Goal: Information Seeking & Learning: Check status

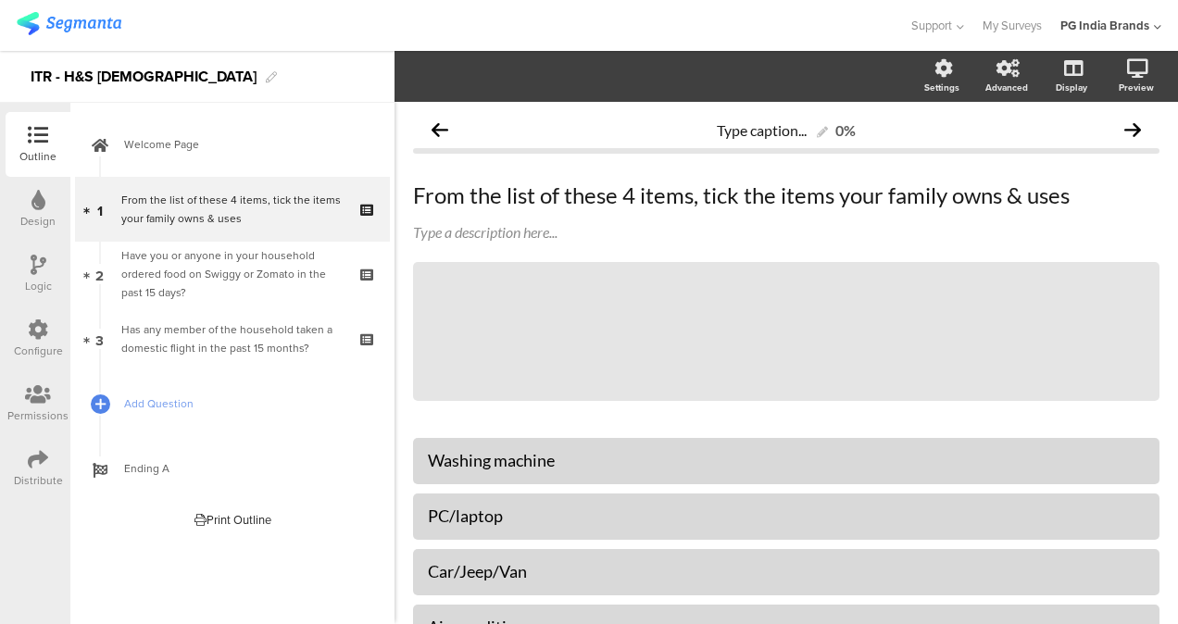
click at [81, 26] on img at bounding box center [69, 23] width 105 height 23
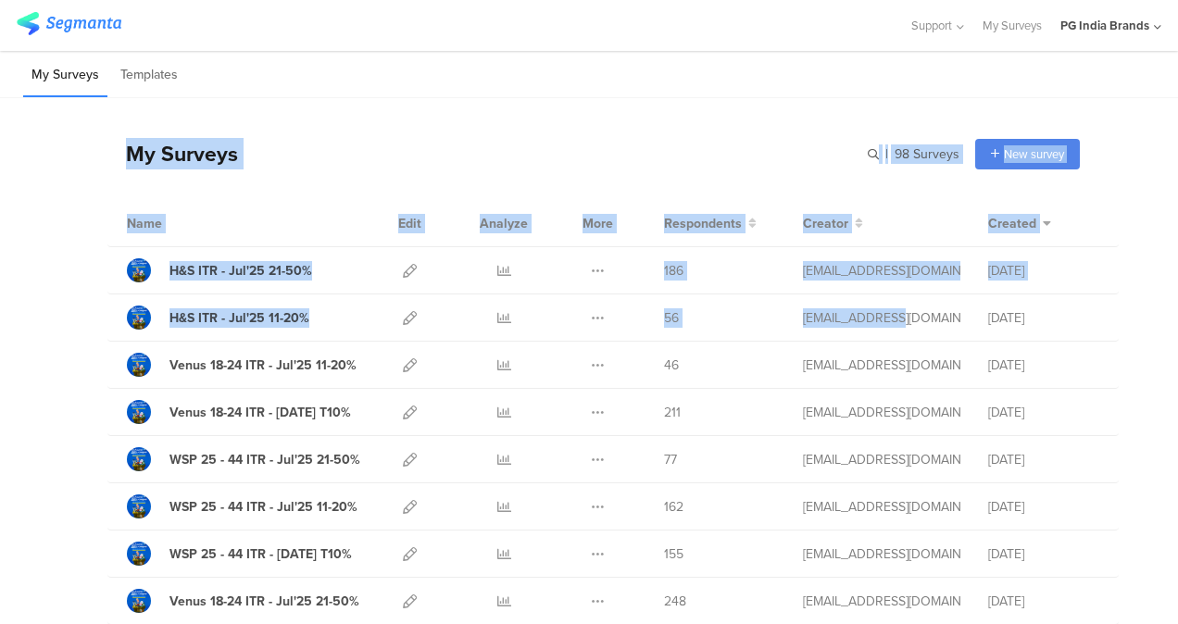
drag, startPoint x: 915, startPoint y: 314, endPoint x: 971, endPoint y: 59, distance: 260.7
click at [971, 59] on div "My Surveys Templates You have not created any surveys yet Start from scratch Ch…" at bounding box center [589, 337] width 1178 height 573
click at [724, 87] on div "My Surveys Templates" at bounding box center [589, 74] width 1178 height 47
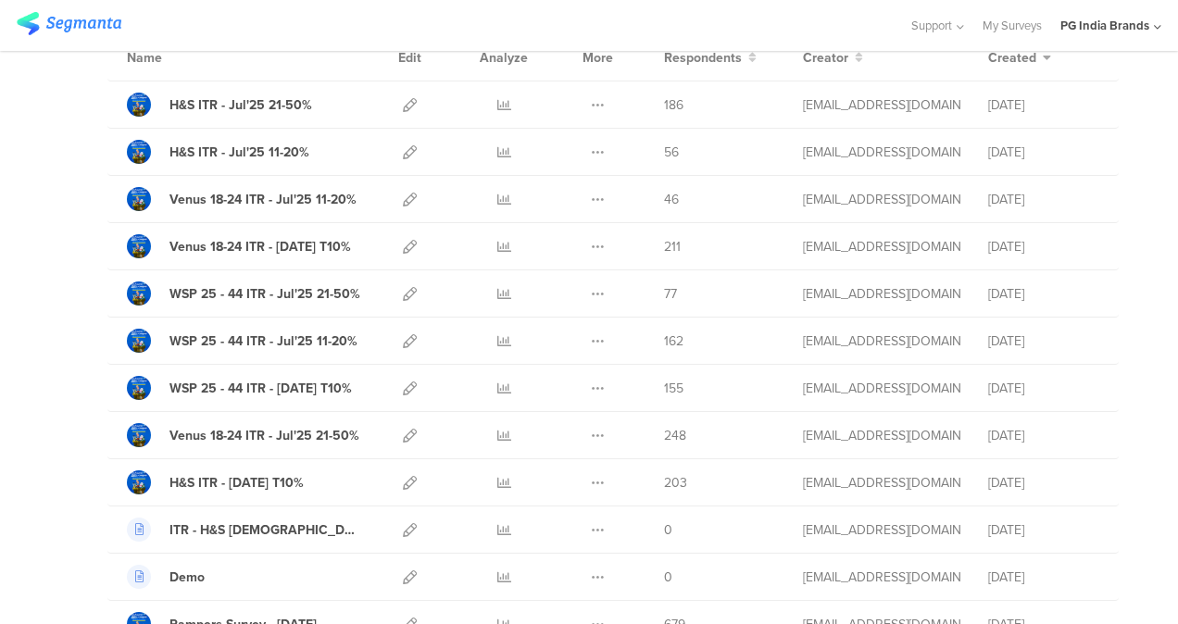
scroll to position [182, 0]
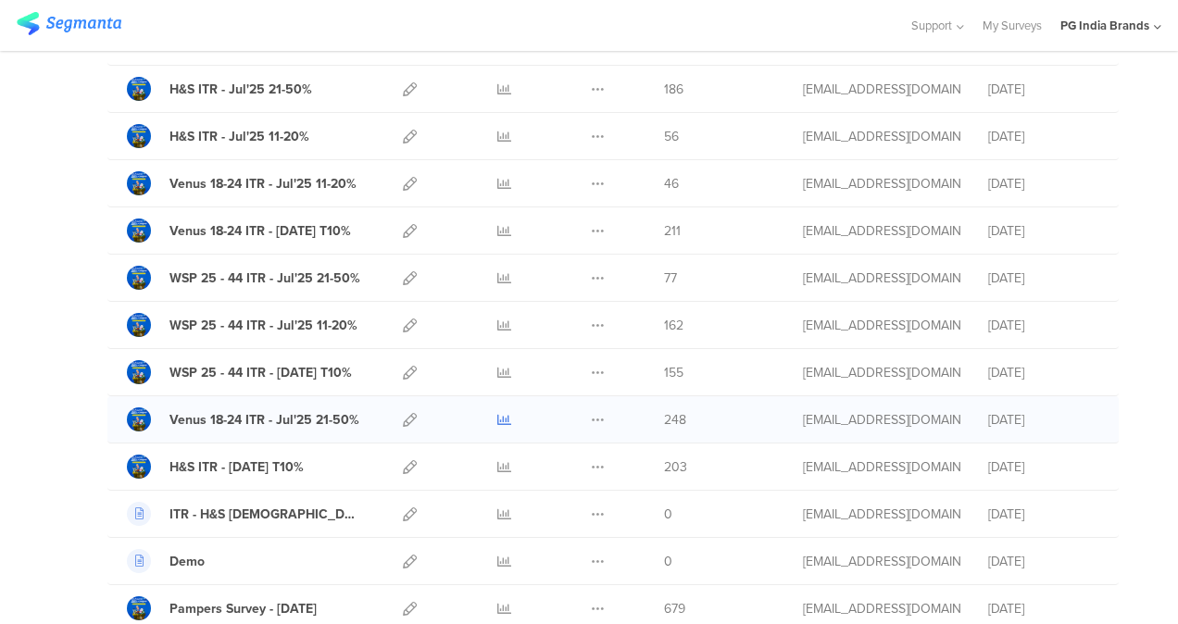
click at [497, 421] on icon at bounding box center [504, 420] width 14 height 14
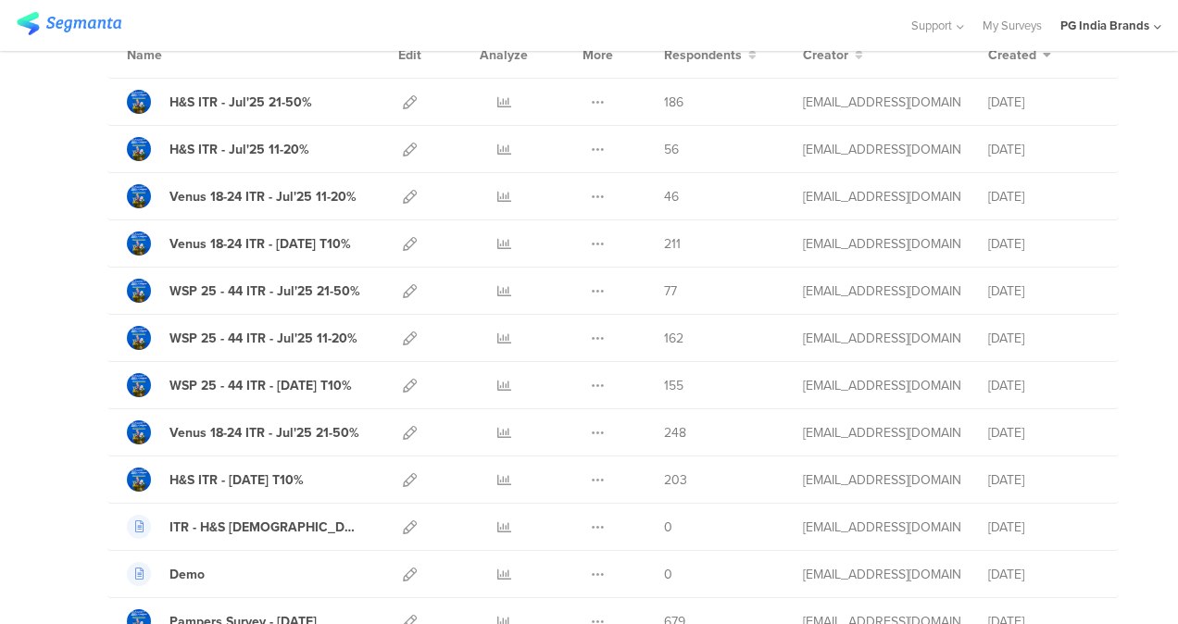
scroll to position [172, 0]
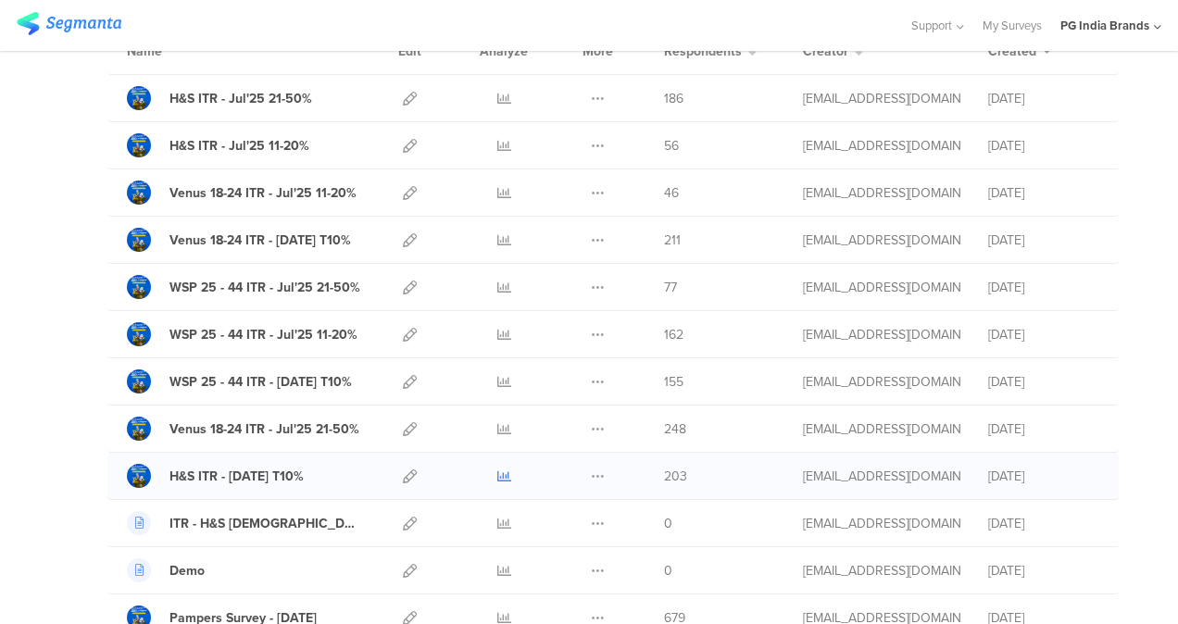
click at [497, 471] on icon at bounding box center [504, 477] width 14 height 14
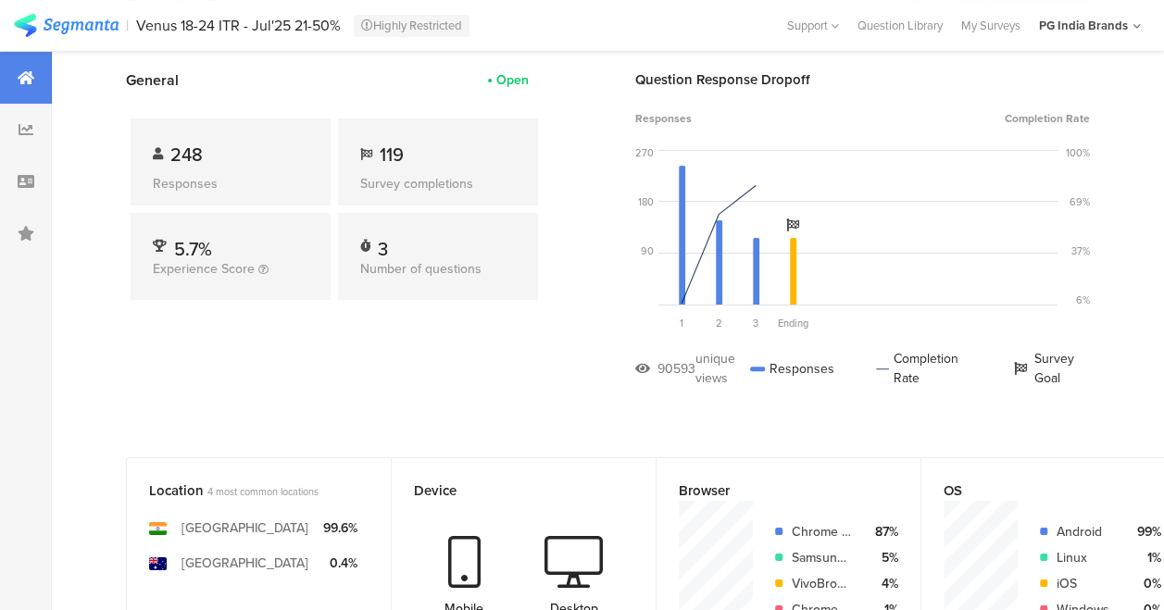
scroll to position [6, 0]
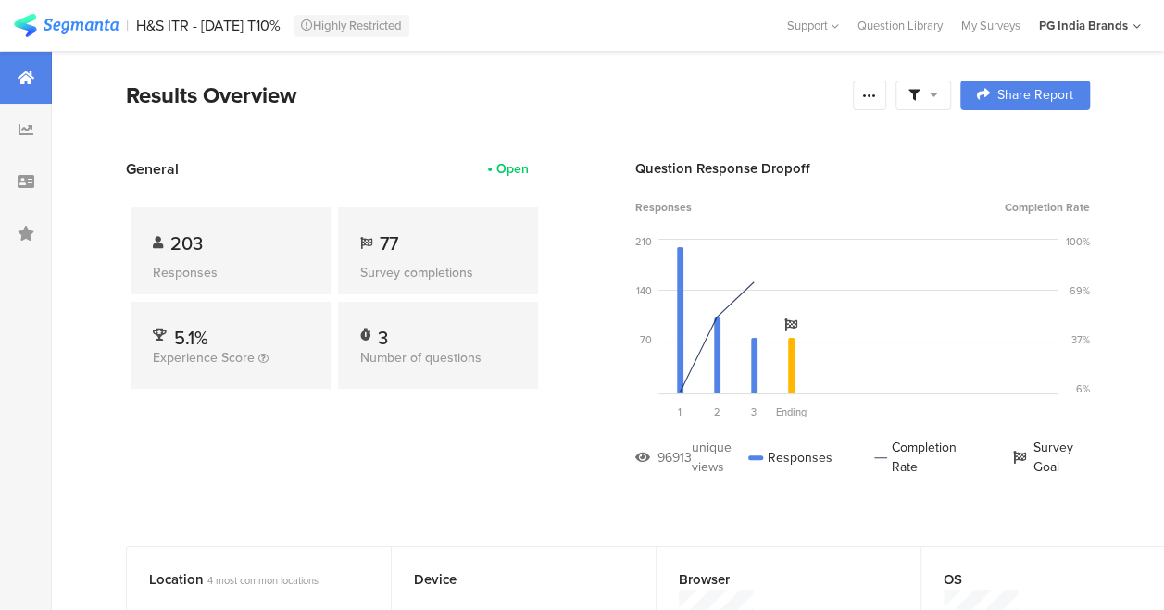
click at [547, 107] on div "Results Overview" at bounding box center [485, 95] width 718 height 33
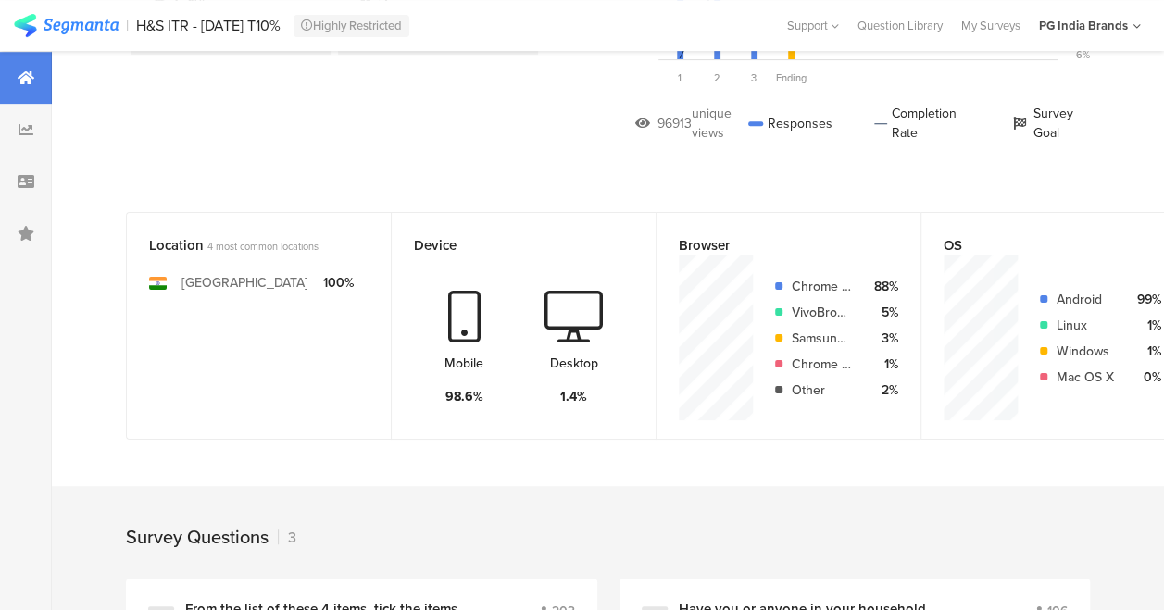
scroll to position [311, 0]
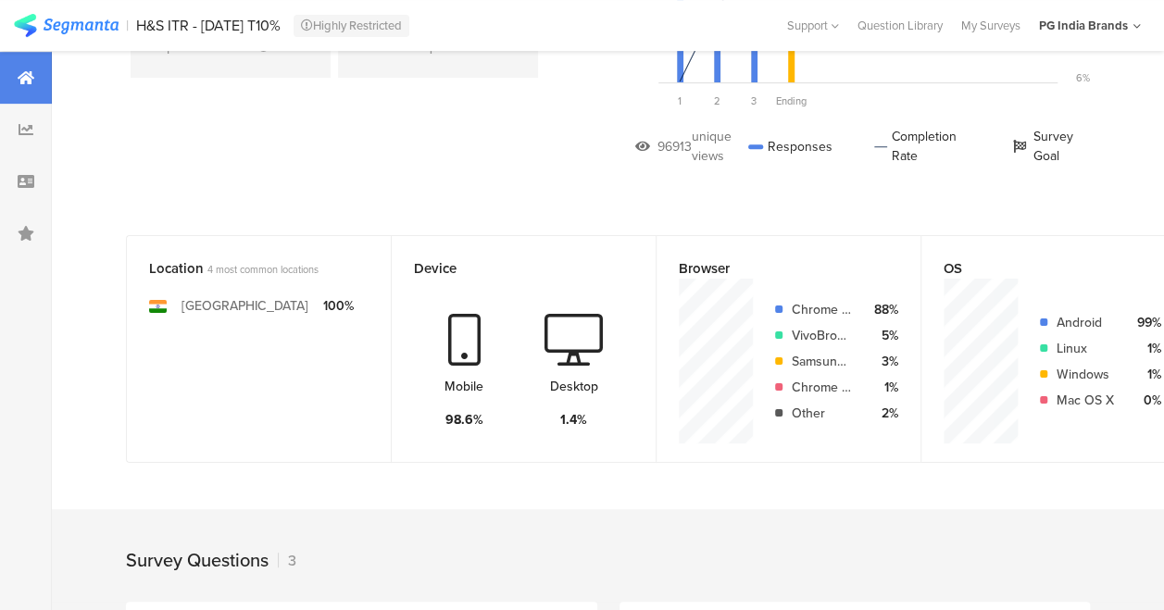
click at [598, 122] on section "General Open 203 Responses 77 Survey completions 5.1% Experience Score 3 Number…" at bounding box center [608, 20] width 1113 height 346
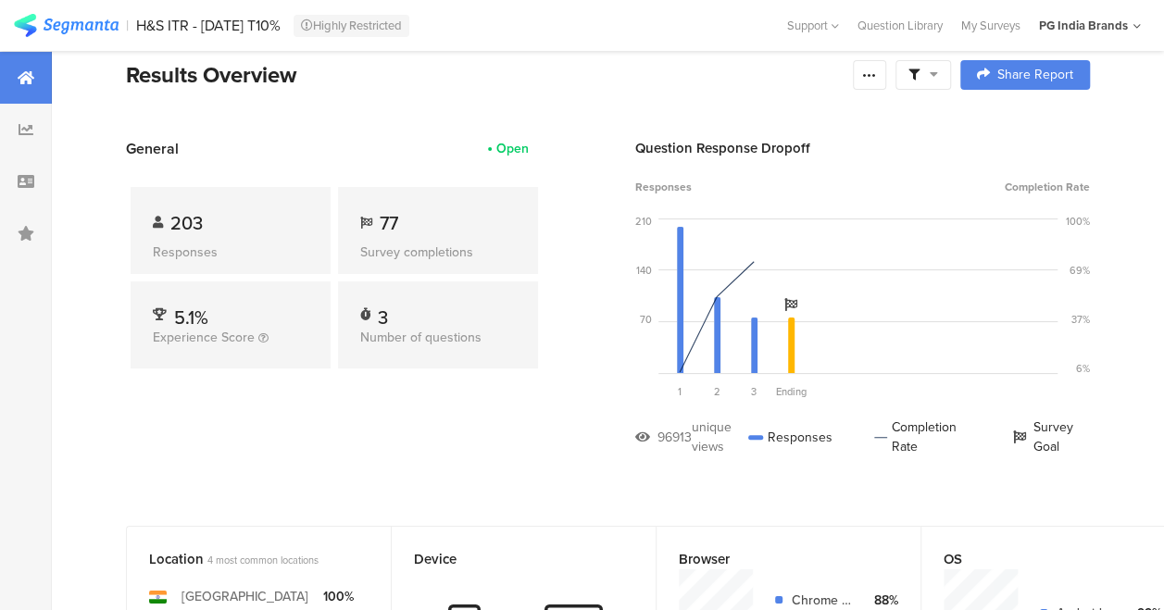
scroll to position [19, 0]
click at [628, 94] on section "Results Overview Confidence Level 95 % Preview survey Edit survey Export Result…" at bounding box center [608, 100] width 1113 height 80
